Goal: Check status: Check status

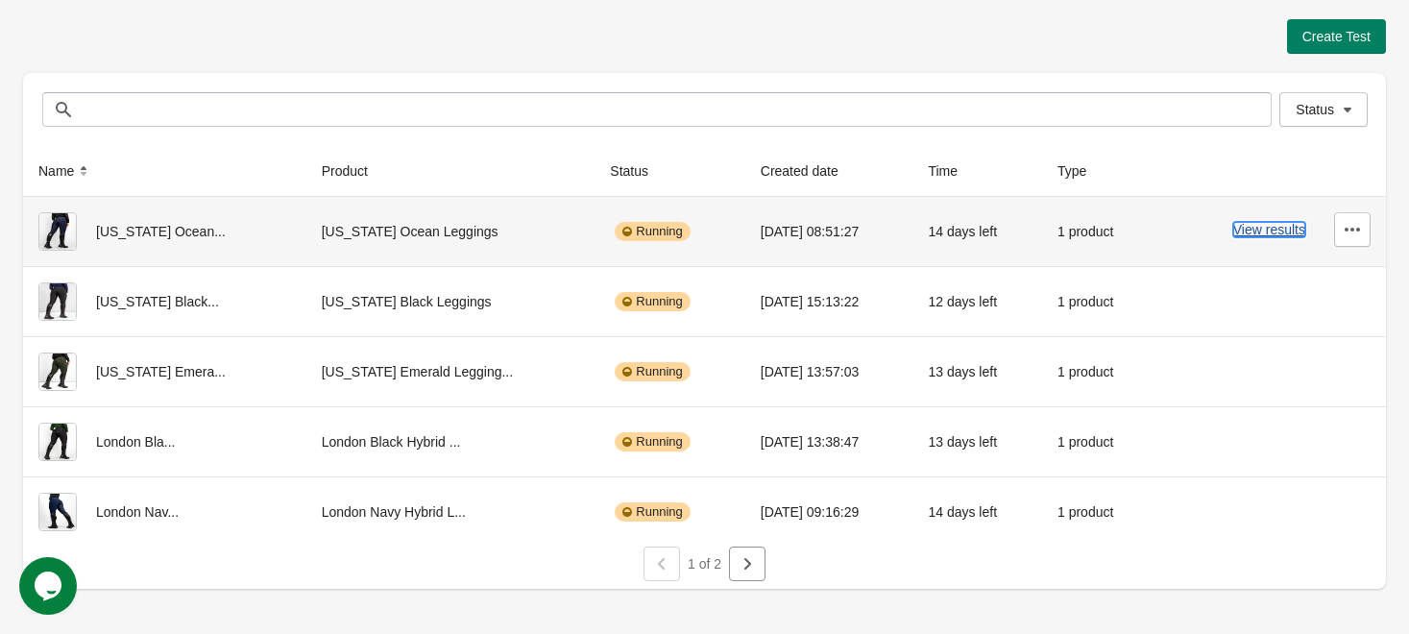
click at [1278, 230] on button "View results" at bounding box center [1269, 229] width 72 height 15
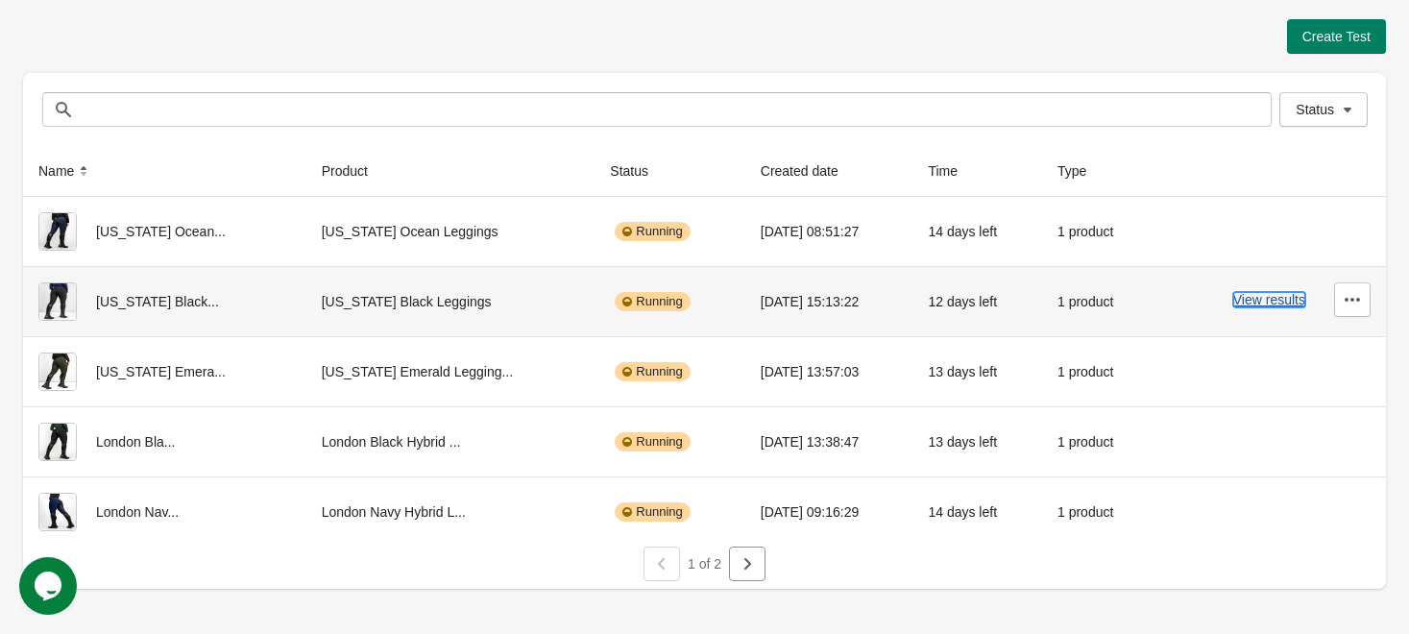
click at [1283, 306] on button "View results" at bounding box center [1269, 299] width 72 height 15
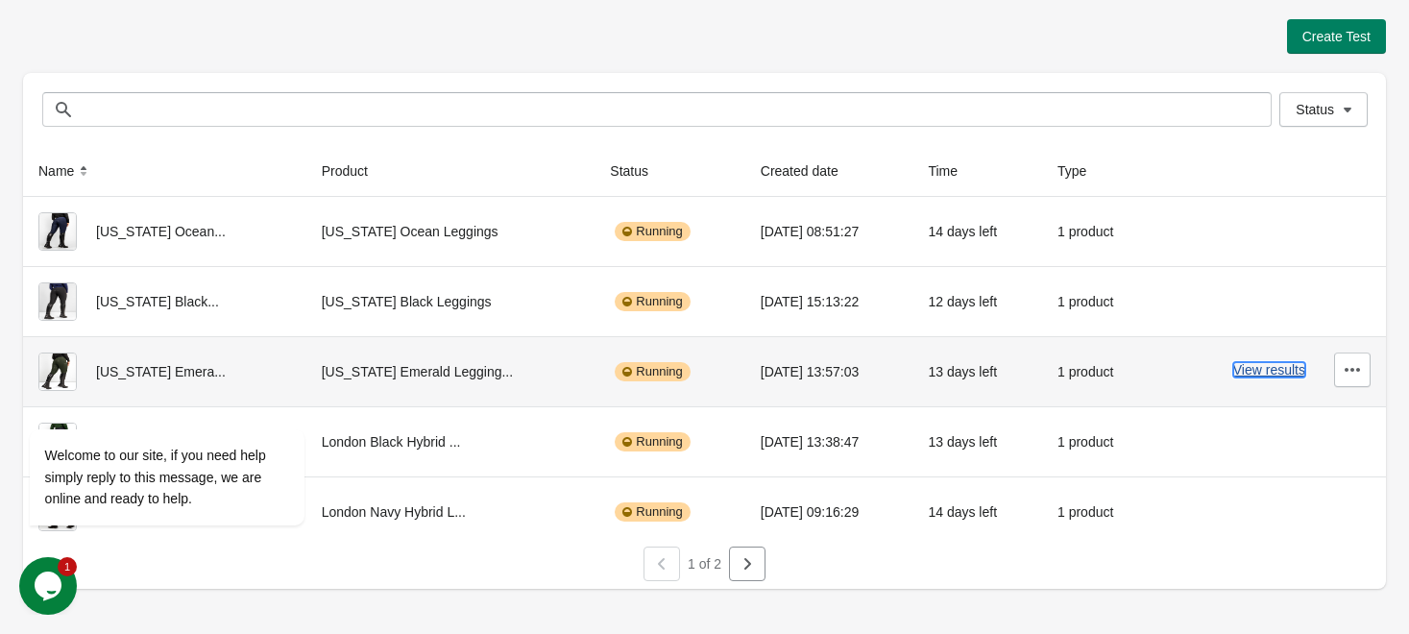
click at [1276, 368] on button "View results" at bounding box center [1269, 369] width 72 height 15
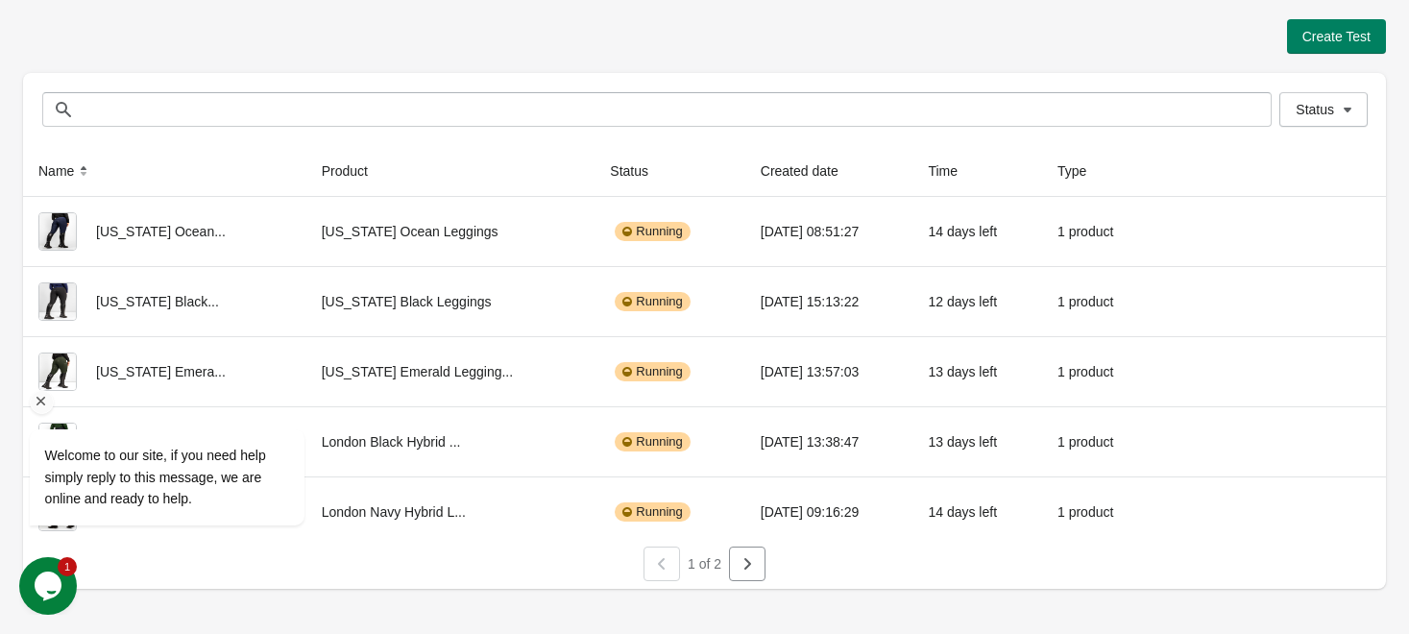
click at [38, 406] on icon "Chat attention grabber" at bounding box center [41, 401] width 17 height 17
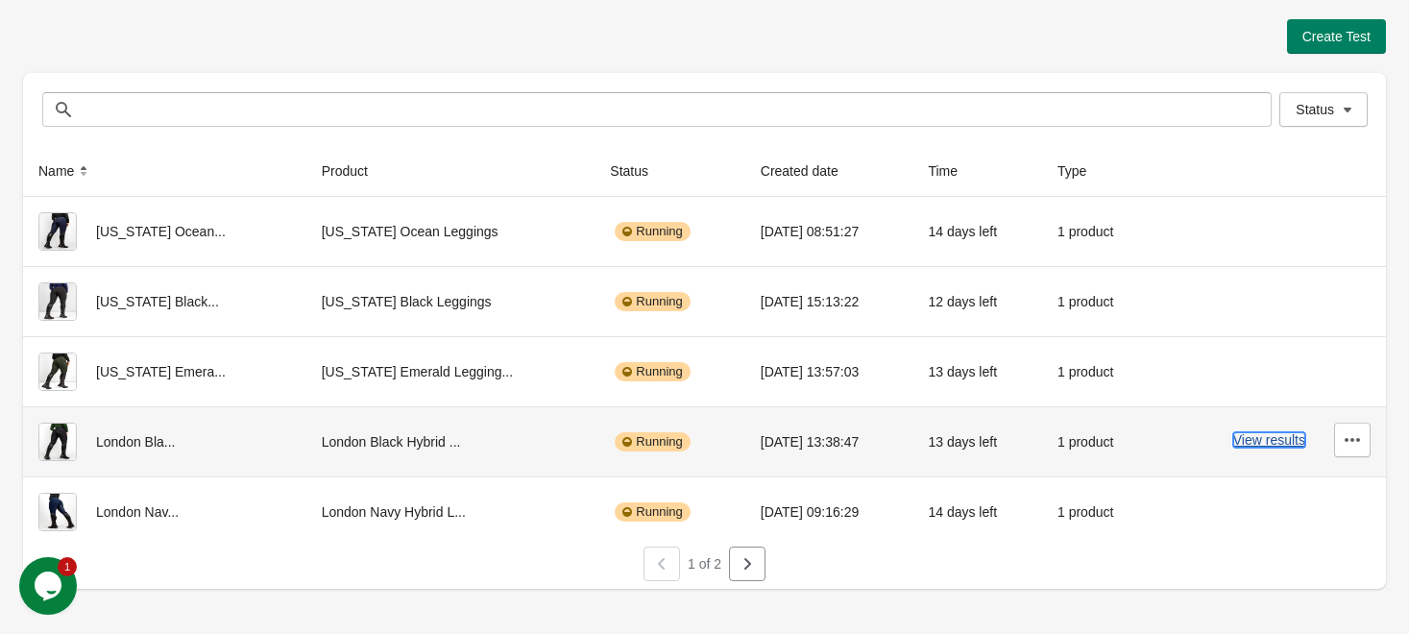
click at [1289, 440] on button "View results" at bounding box center [1269, 439] width 72 height 15
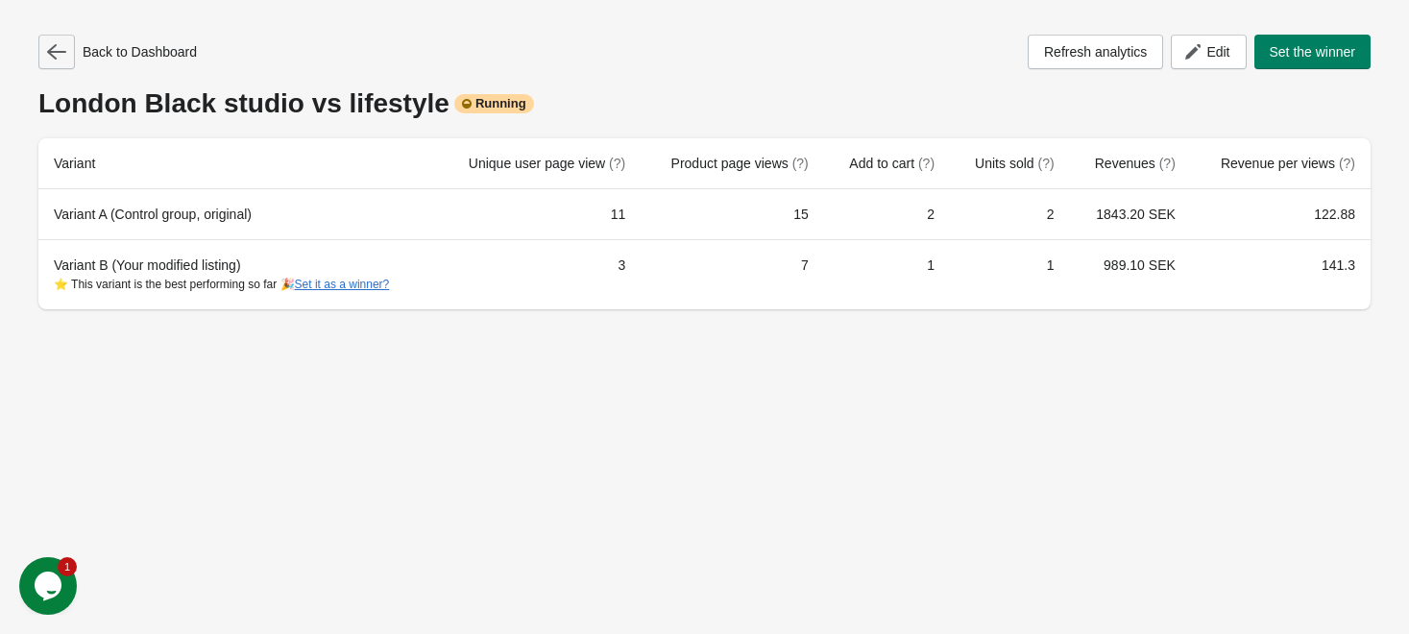
click at [56, 55] on icon "button" at bounding box center [56, 51] width 19 height 19
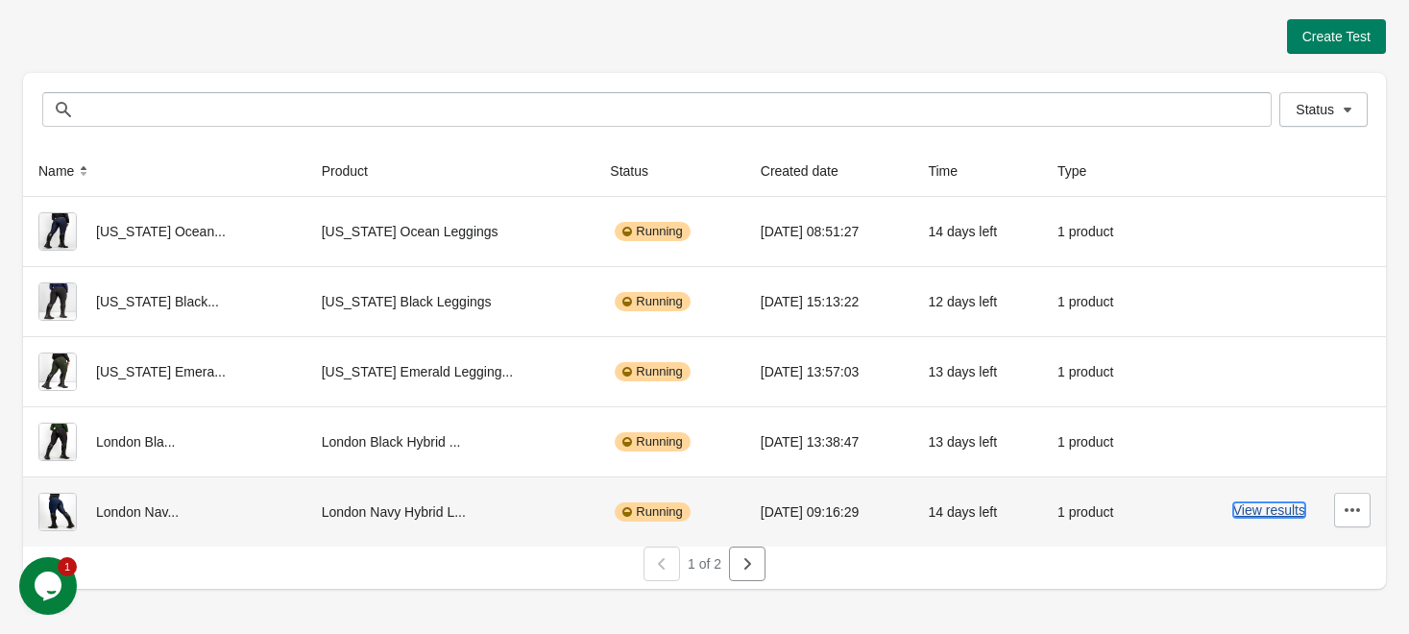
click at [1286, 509] on button "View results" at bounding box center [1269, 509] width 72 height 15
